Goal: Task Accomplishment & Management: Complete application form

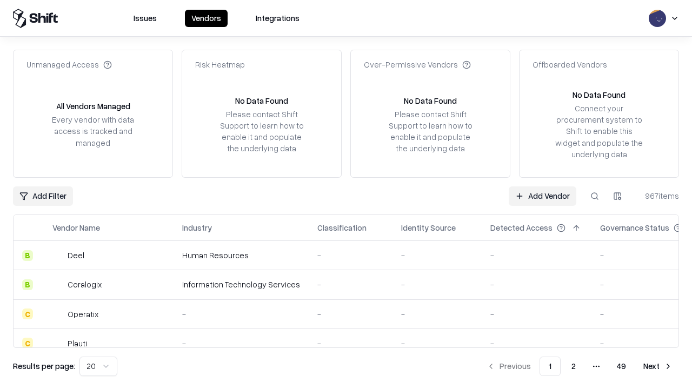
click at [542, 196] on link "Add Vendor" at bounding box center [542, 195] width 68 height 19
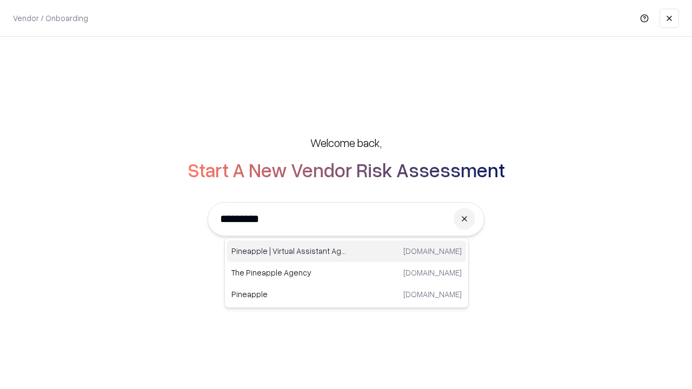
click at [346, 251] on div "Pineapple | Virtual Assistant Agency trypineapple.com" at bounding box center [346, 251] width 239 height 22
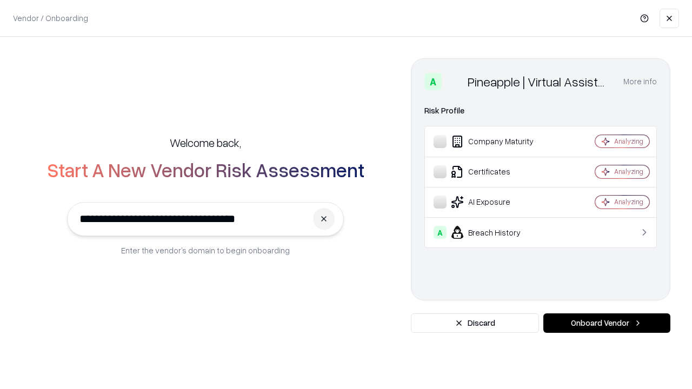
type input "**********"
click at [606, 323] on button "Onboard Vendor" at bounding box center [606, 322] width 127 height 19
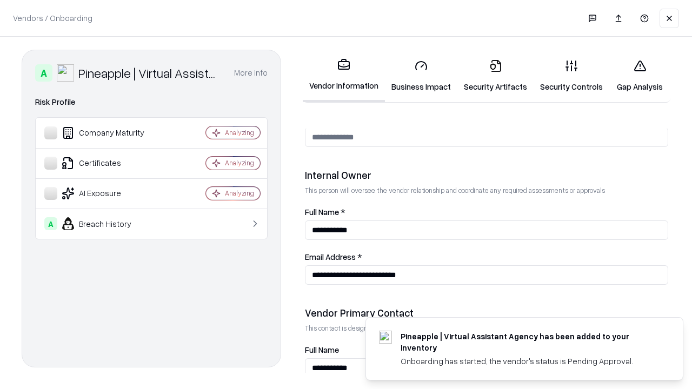
scroll to position [560, 0]
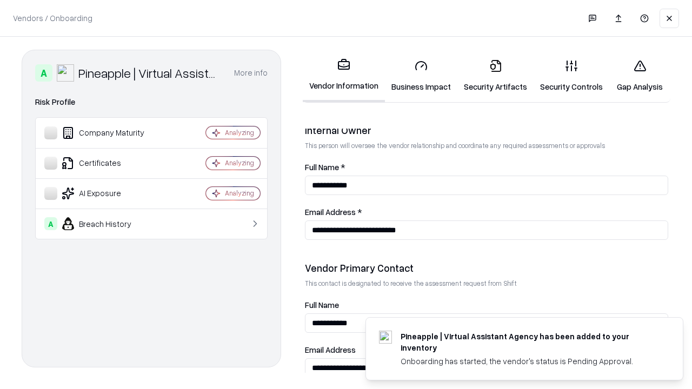
click at [421, 76] on link "Business Impact" at bounding box center [421, 76] width 72 height 50
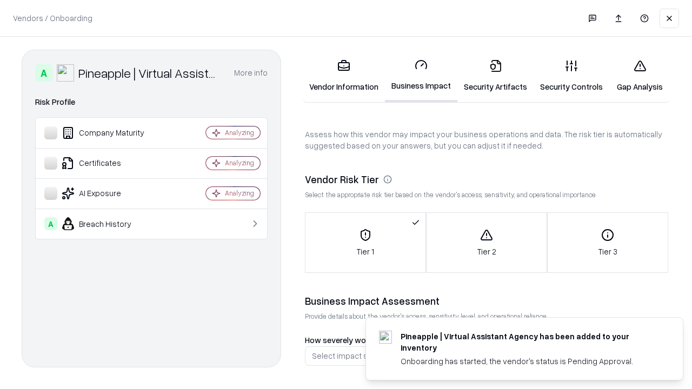
click at [495, 76] on link "Security Artifacts" at bounding box center [495, 76] width 76 height 50
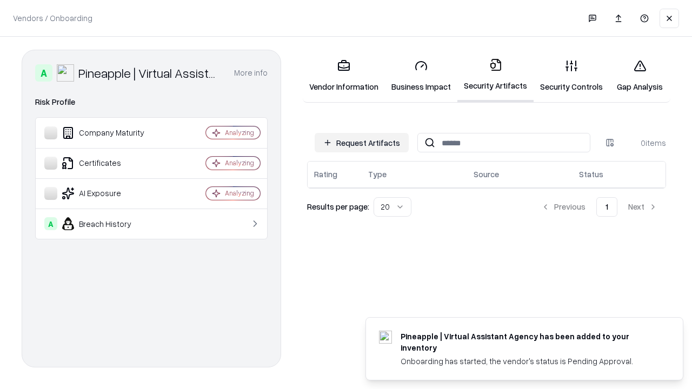
click at [361, 143] on button "Request Artifacts" at bounding box center [361, 142] width 94 height 19
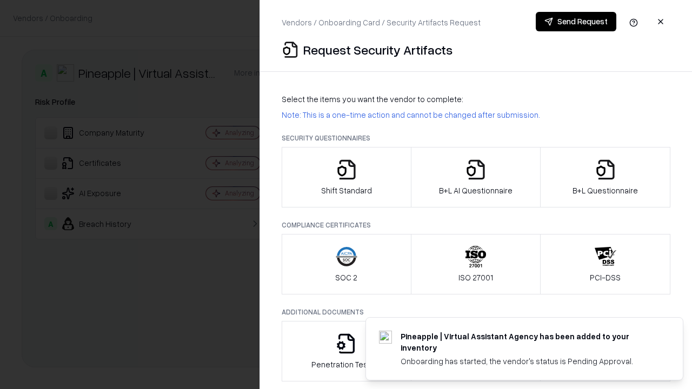
click at [346, 177] on icon "button" at bounding box center [347, 170] width 22 height 22
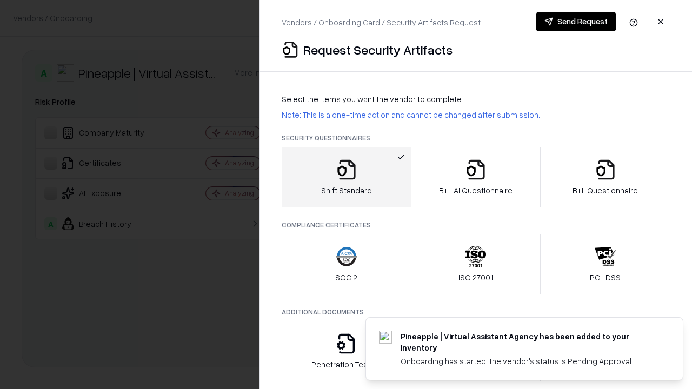
click at [575, 22] on button "Send Request" at bounding box center [575, 21] width 81 height 19
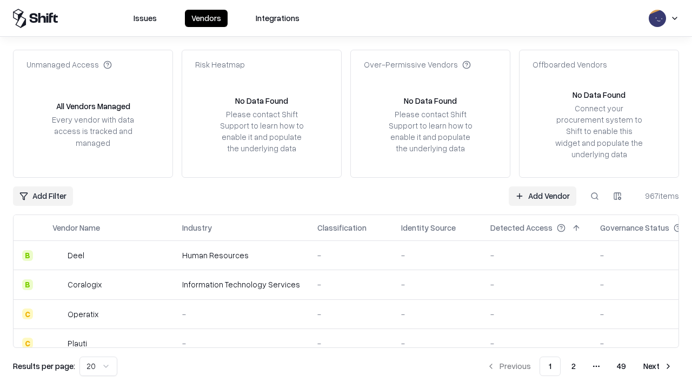
click at [594, 196] on button at bounding box center [594, 195] width 19 height 19
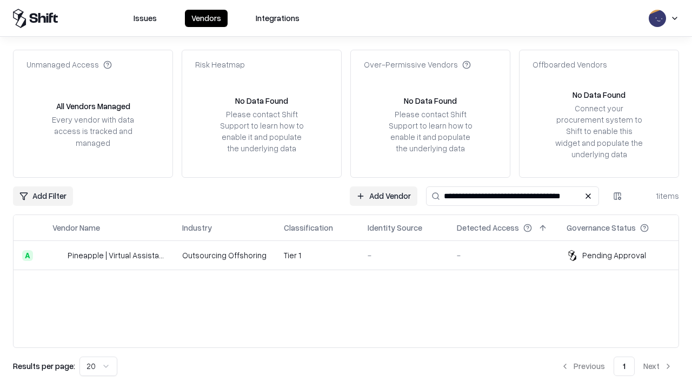
type input "**********"
click at [352, 255] on td "Tier 1" at bounding box center [317, 255] width 84 height 29
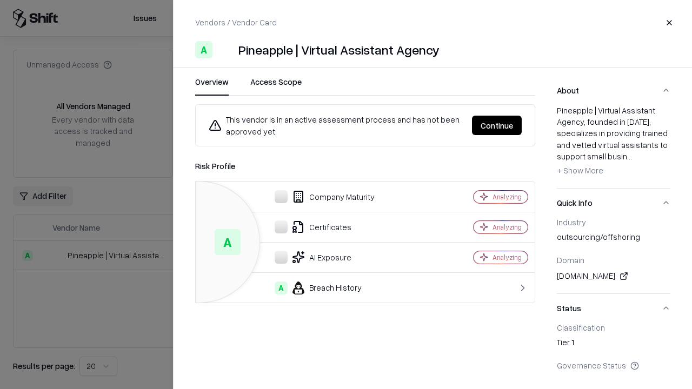
click at [497, 125] on button "Continue" at bounding box center [497, 125] width 50 height 19
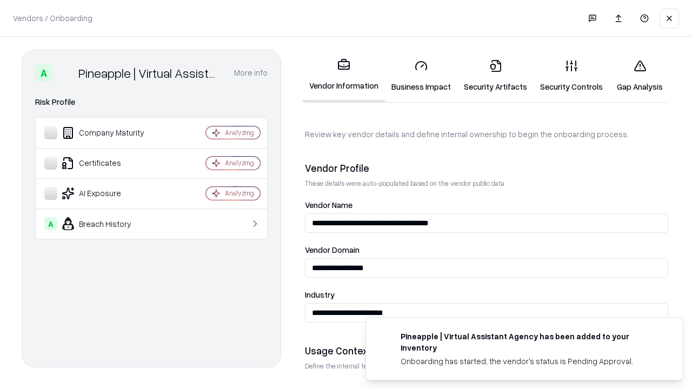
click at [495, 76] on link "Security Artifacts" at bounding box center [495, 76] width 76 height 50
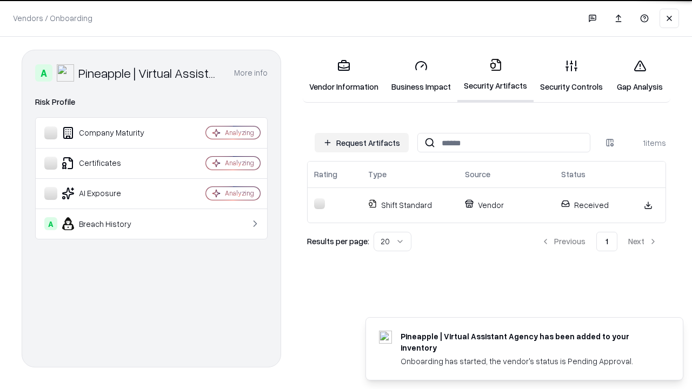
click at [571, 76] on link "Security Controls" at bounding box center [571, 76] width 76 height 50
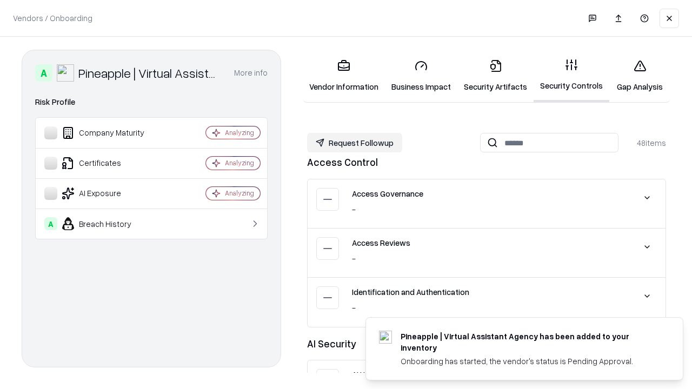
click at [354, 143] on button "Request Followup" at bounding box center [354, 142] width 95 height 19
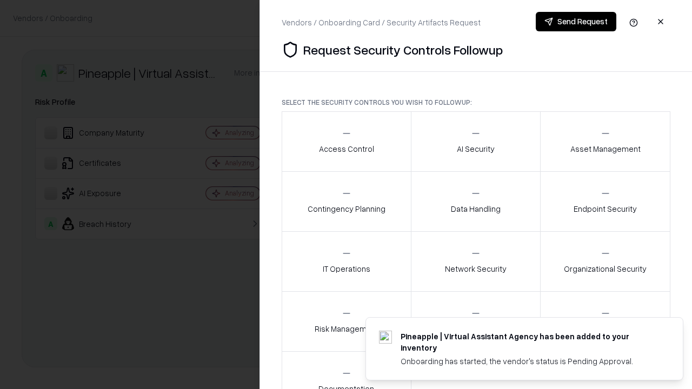
click at [346, 142] on div "Access Control" at bounding box center [346, 141] width 55 height 26
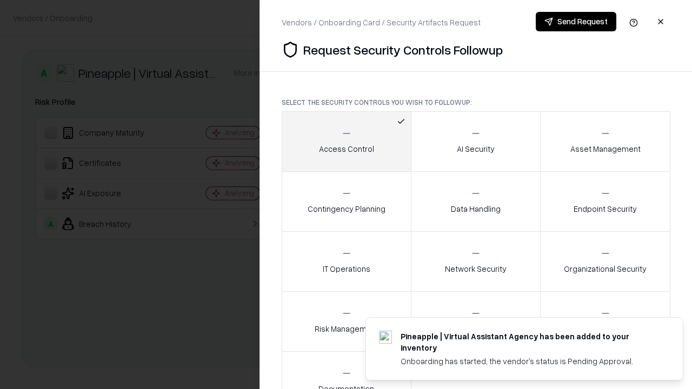
click at [575, 22] on button "Send Request" at bounding box center [575, 21] width 81 height 19
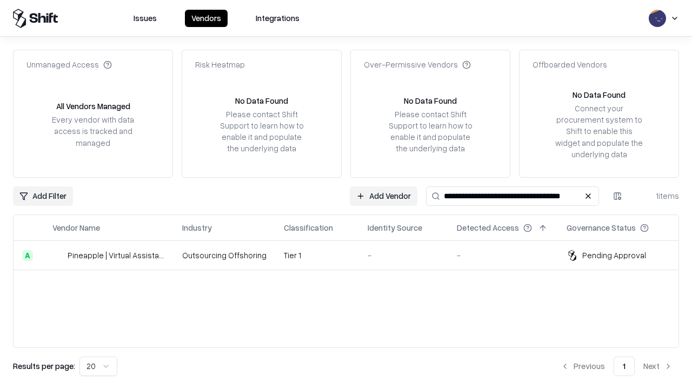
type input "**********"
click at [352, 255] on td "Tier 1" at bounding box center [317, 255] width 84 height 29
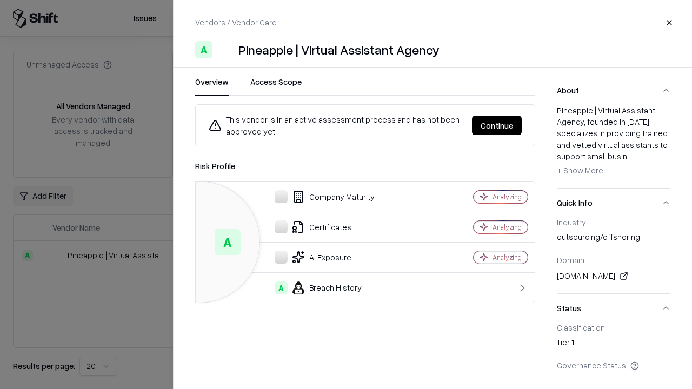
click at [497, 125] on button "Continue" at bounding box center [497, 125] width 50 height 19
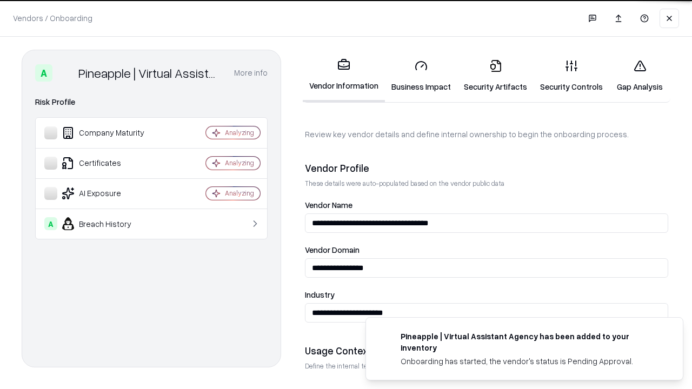
click at [639, 76] on link "Gap Analysis" at bounding box center [639, 76] width 61 height 50
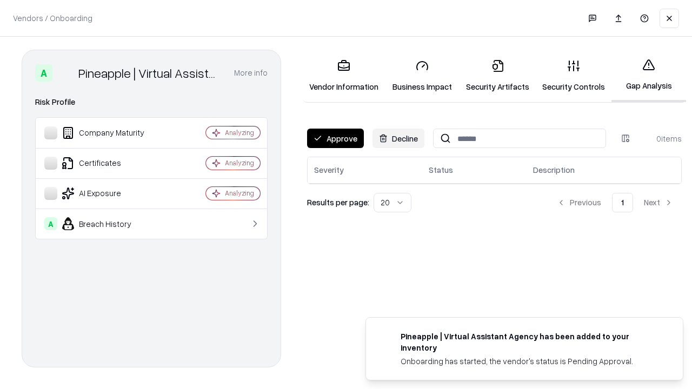
click at [335, 138] on button "Approve" at bounding box center [335, 138] width 57 height 19
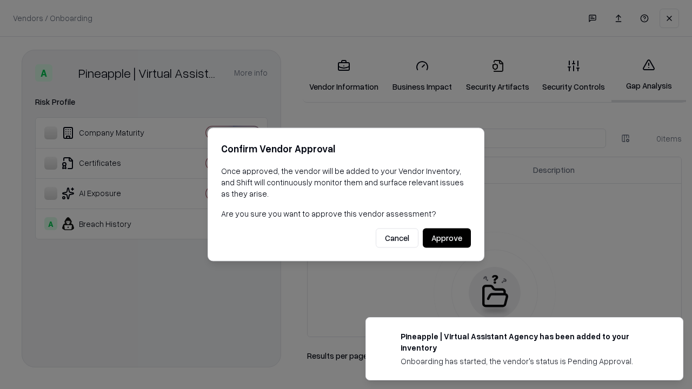
click at [446, 238] on button "Approve" at bounding box center [447, 238] width 48 height 19
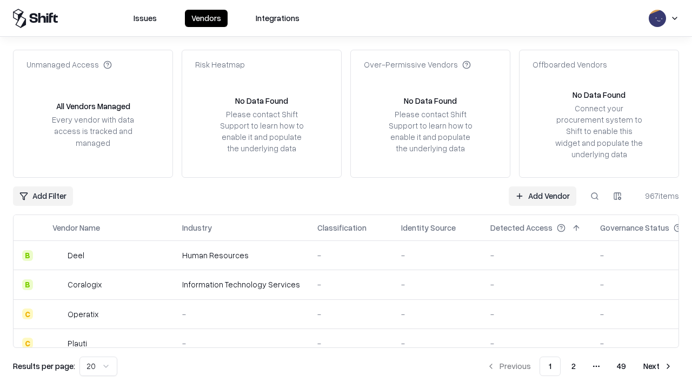
type input "**********"
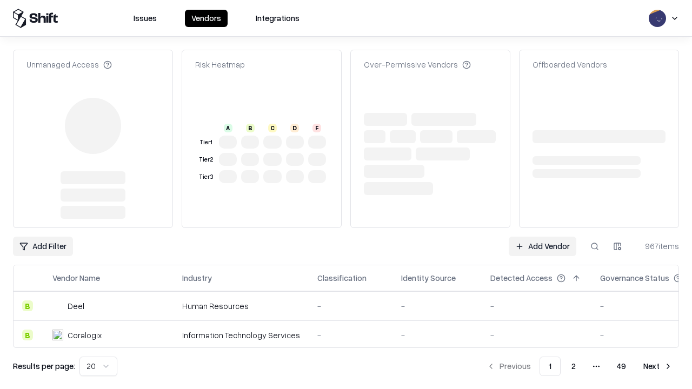
click at [542, 237] on link "Add Vendor" at bounding box center [542, 246] width 68 height 19
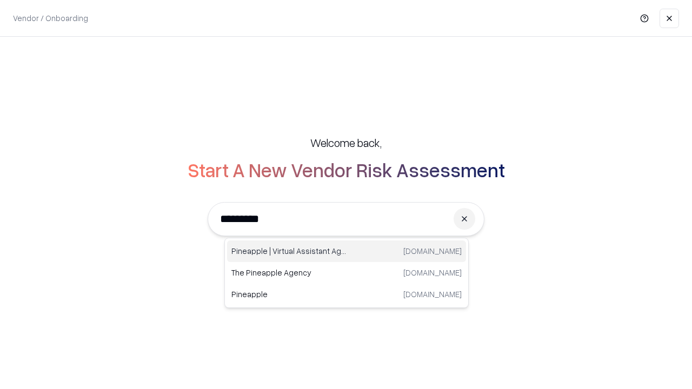
click at [346, 251] on div "Pineapple | Virtual Assistant Agency trypineapple.com" at bounding box center [346, 251] width 239 height 22
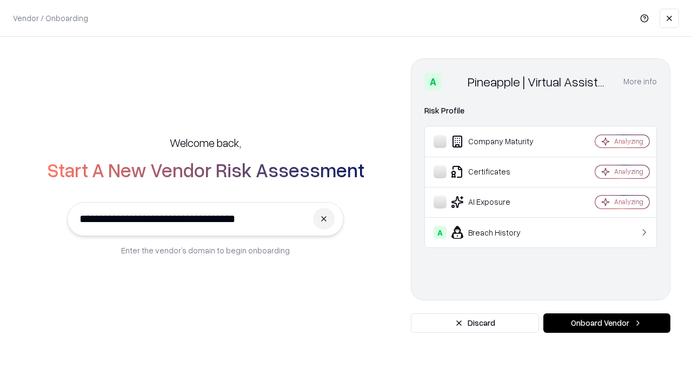
type input "**********"
click at [606, 323] on button "Onboard Vendor" at bounding box center [606, 322] width 127 height 19
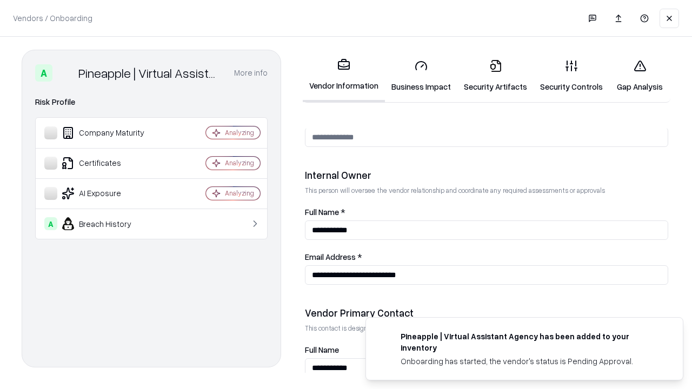
scroll to position [560, 0]
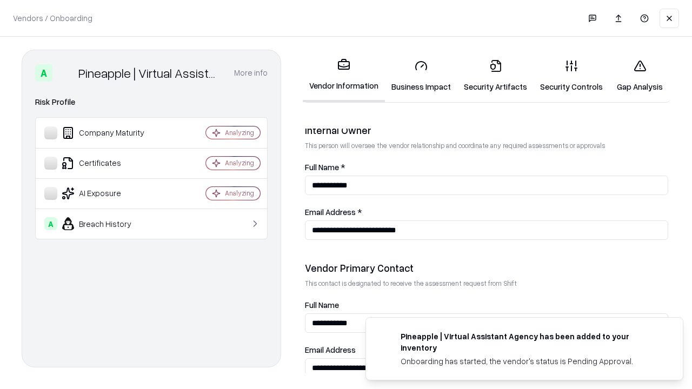
click at [639, 76] on link "Gap Analysis" at bounding box center [639, 76] width 61 height 50
